Goal: Find specific page/section

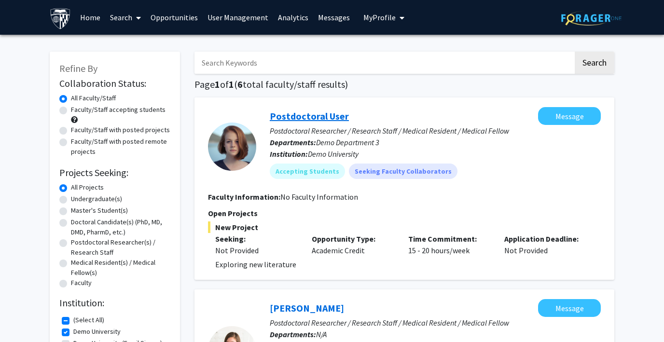
click at [286, 116] on link "Postdoctoral User" at bounding box center [309, 116] width 79 height 12
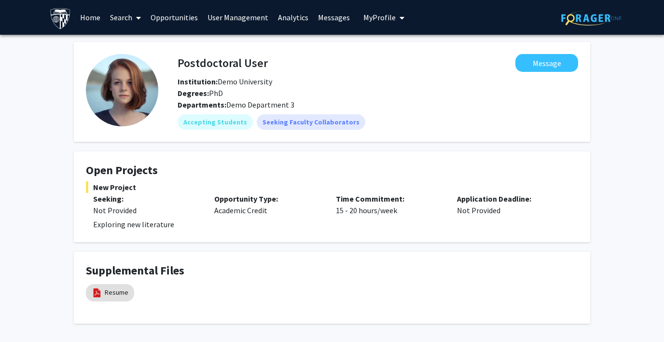
scroll to position [8, 0]
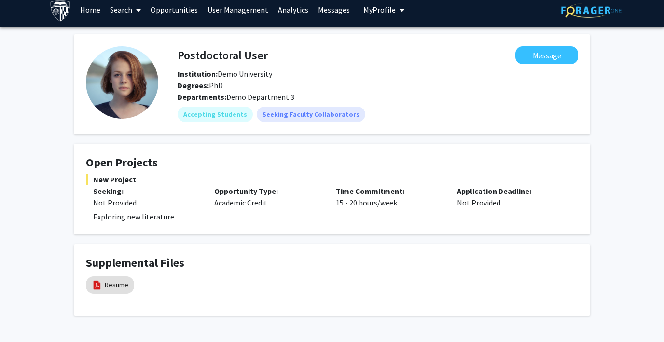
click at [425, 82] on div "Postdoctoral User Message Institution: Demo University Degrees: PhD" at bounding box center [377, 68] width 415 height 45
